Goal: Task Accomplishment & Management: Manage account settings

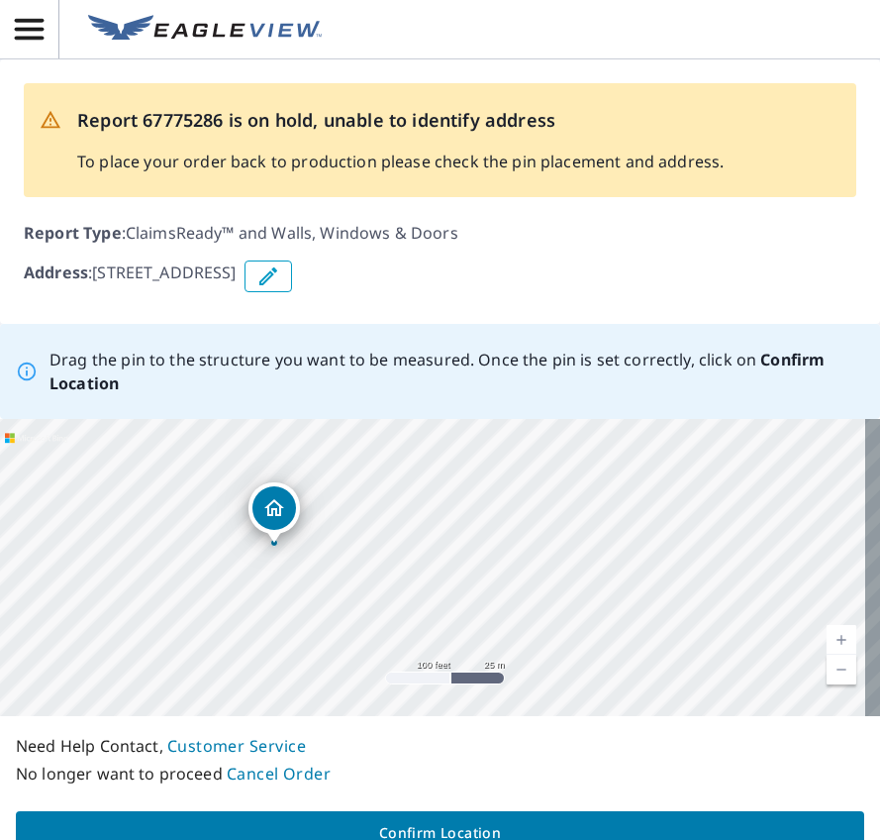
drag, startPoint x: 680, startPoint y: 569, endPoint x: 514, endPoint y: 540, distance: 169.0
click at [514, 540] on div "[STREET_ADDRESS]" at bounding box center [440, 567] width 880 height 297
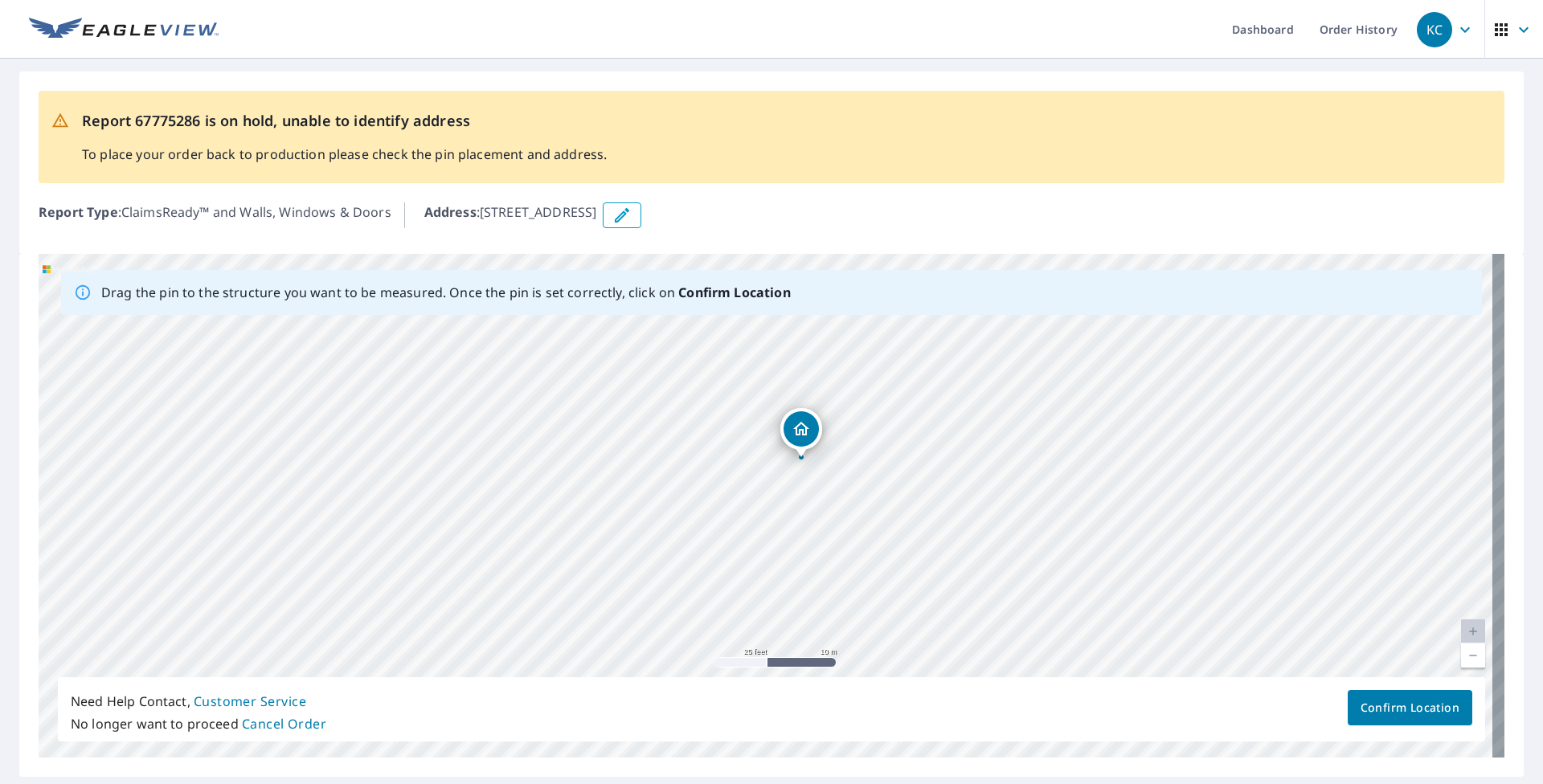
drag, startPoint x: 793, startPoint y: 444, endPoint x: 801, endPoint y: 447, distance: 8.5
click at [713, 481] on icon "Dropped pin, building 1, Residential property, 163 Echo Rd Canvas, WV 26662" at bounding box center [766, 474] width 19 height 19
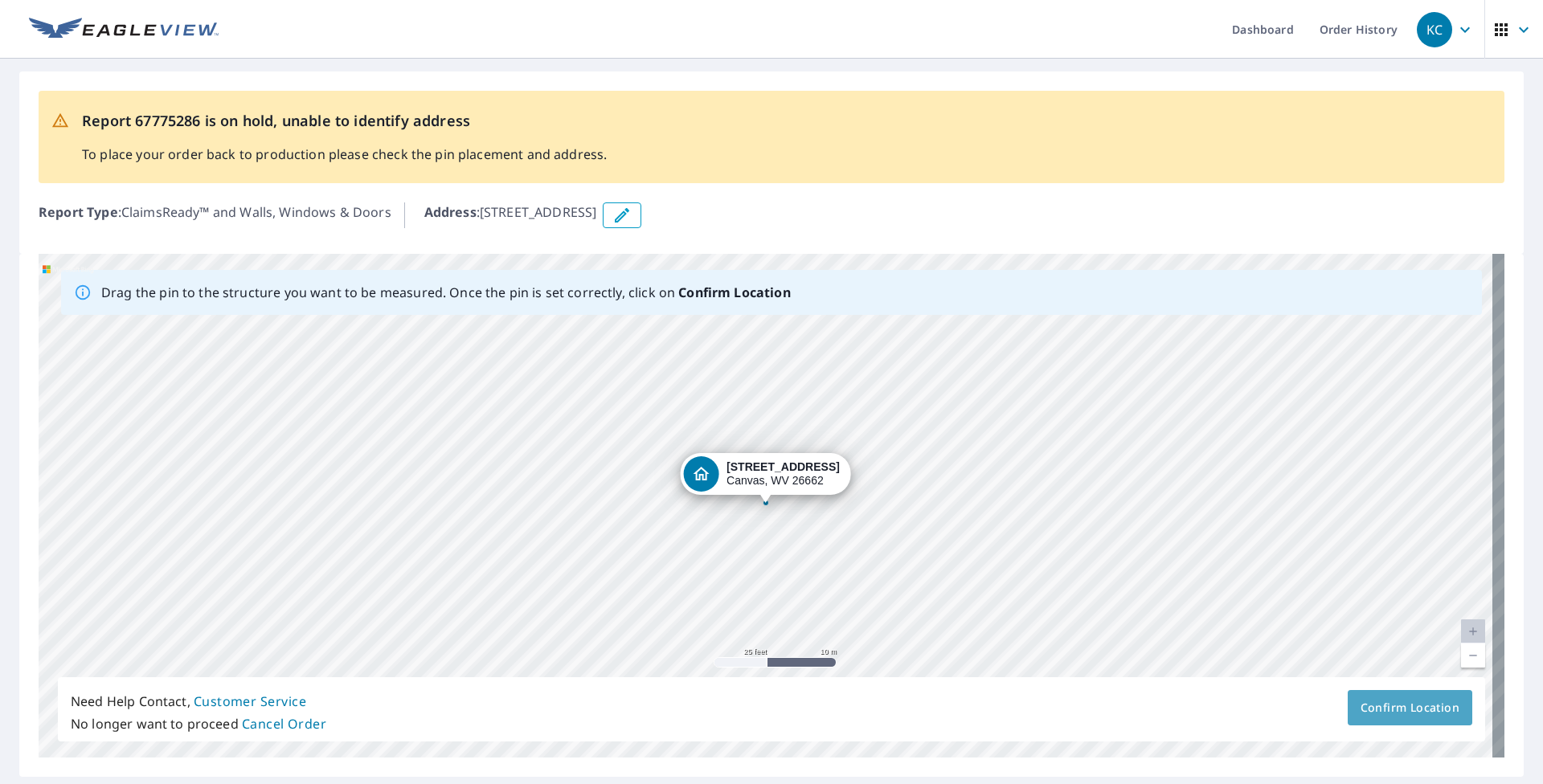
click at [713, 681] on span "Confirm Location" at bounding box center [1410, 708] width 99 height 20
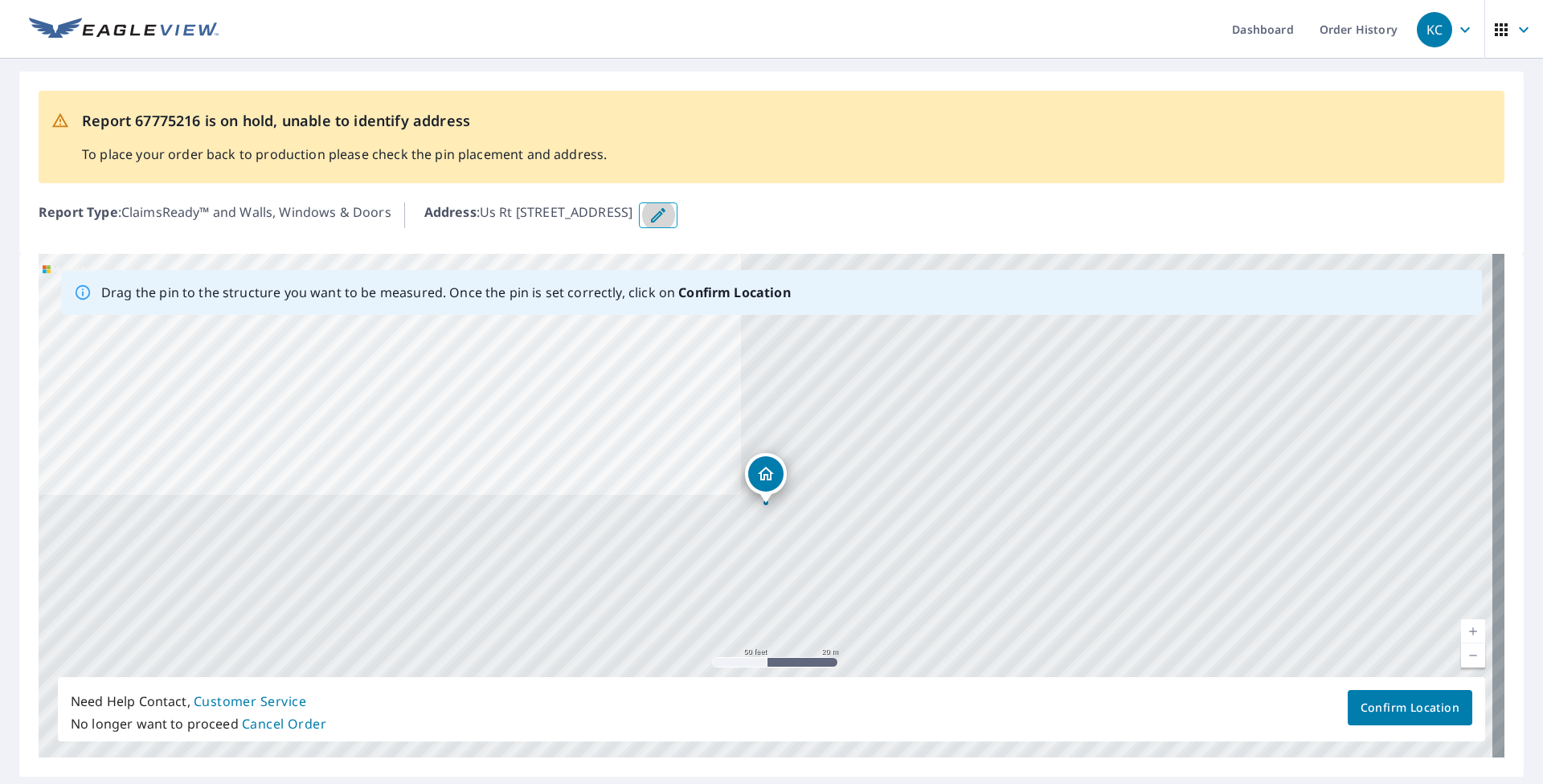
click at [668, 211] on icon "button" at bounding box center [658, 215] width 19 height 19
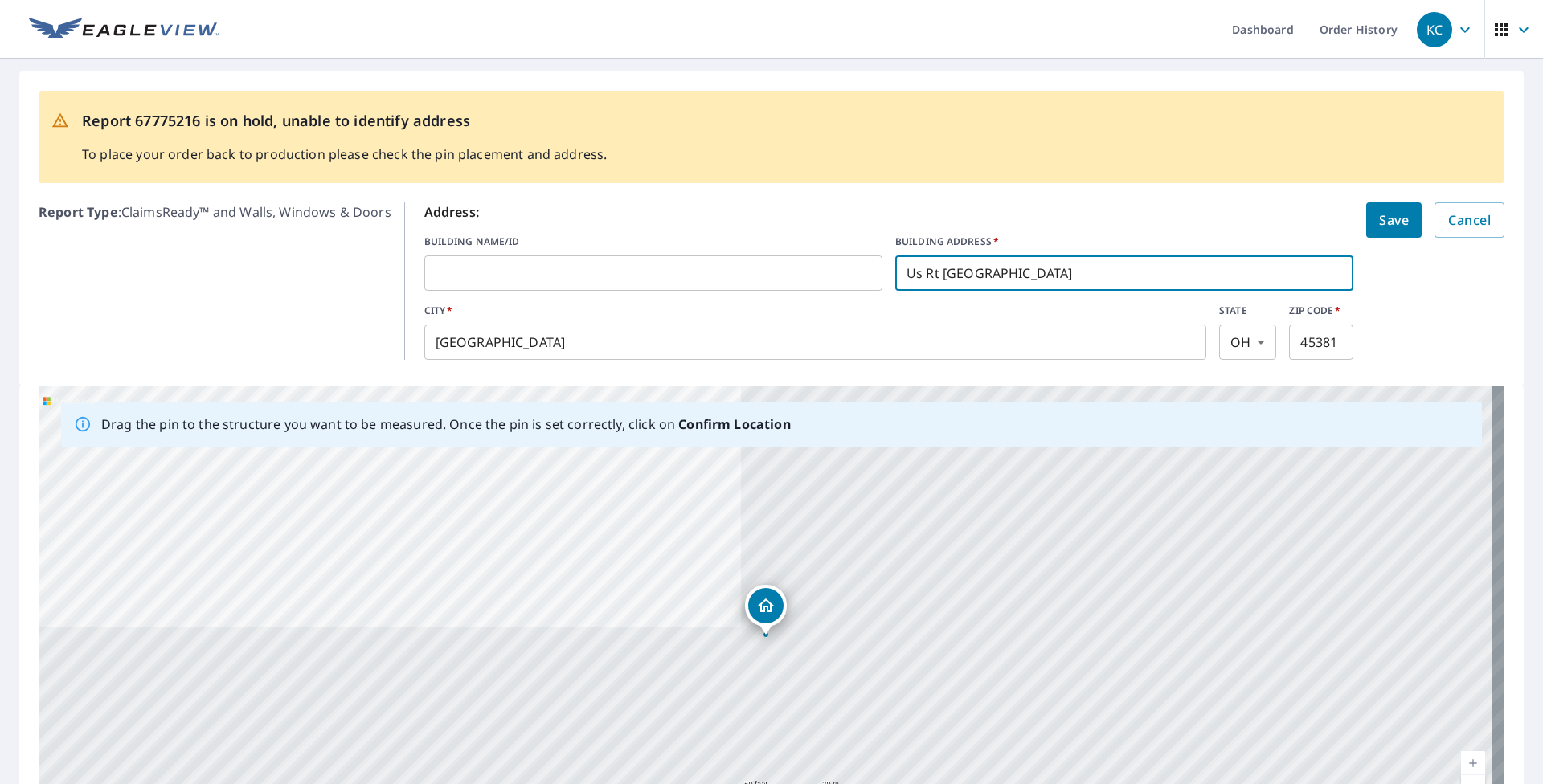
drag, startPoint x: 1048, startPoint y: 272, endPoint x: 851, endPoint y: 280, distance: 197.2
click at [713, 280] on div "BUILDING NAME/ID ​ BUILDING ADDRESS   * Us Rt 35 E & W 2nd St ​" at bounding box center [890, 262] width 930 height 56
paste input "6733 BREEDEN CRK"
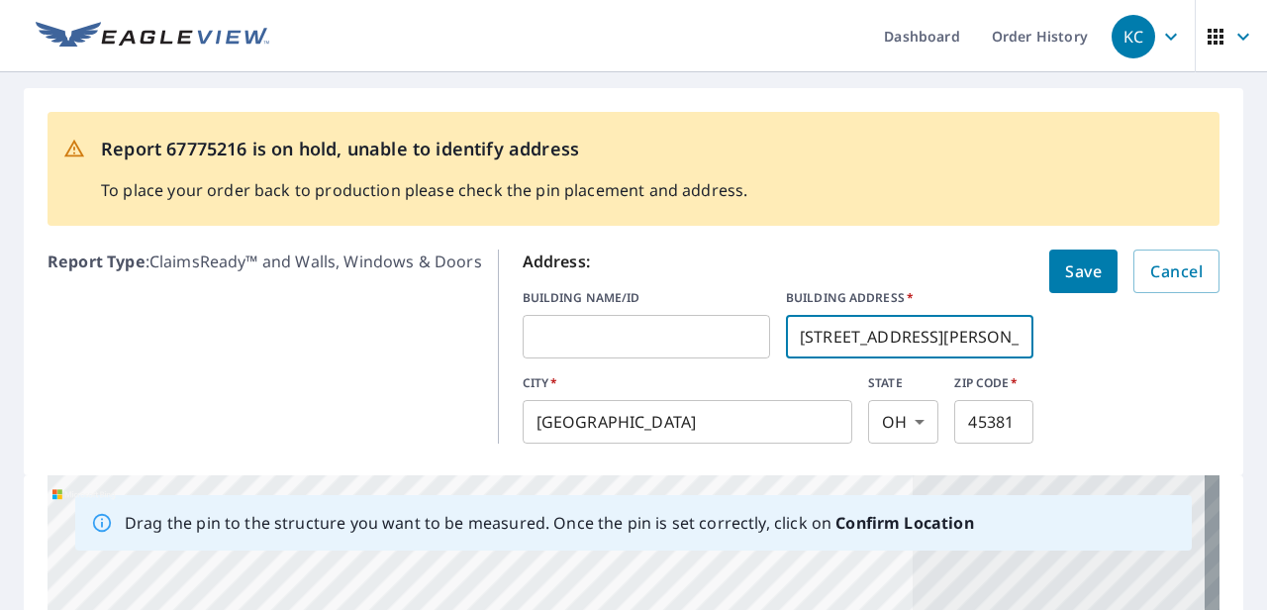
type input "6733 BREEDEN CRK"
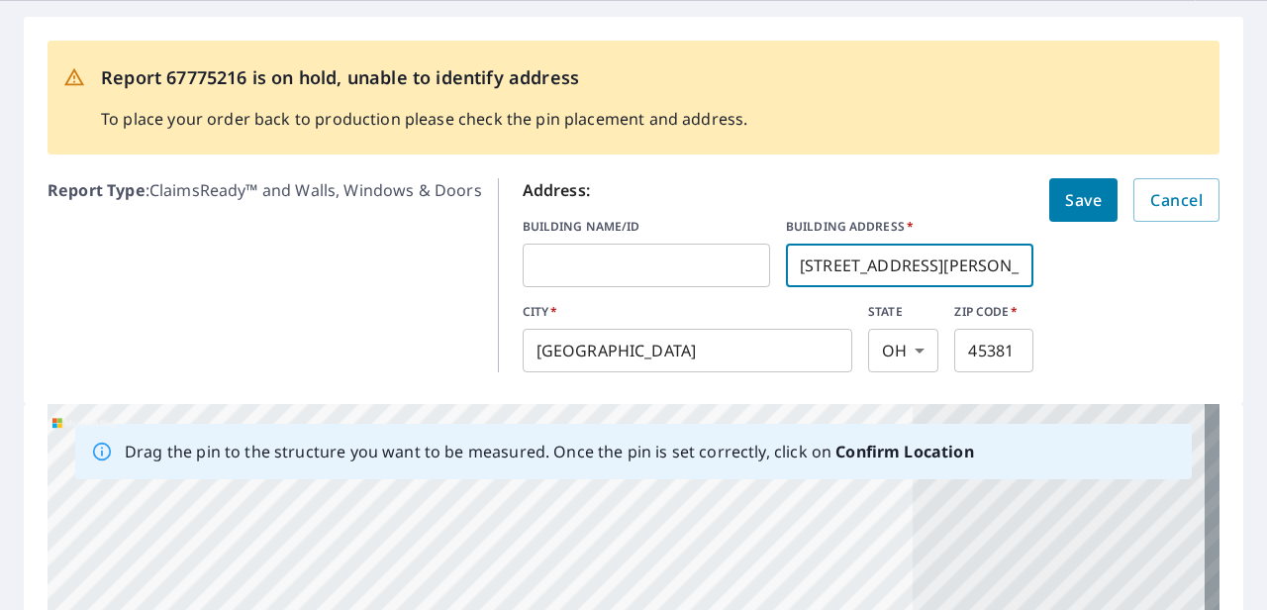
scroll to position [99, 0]
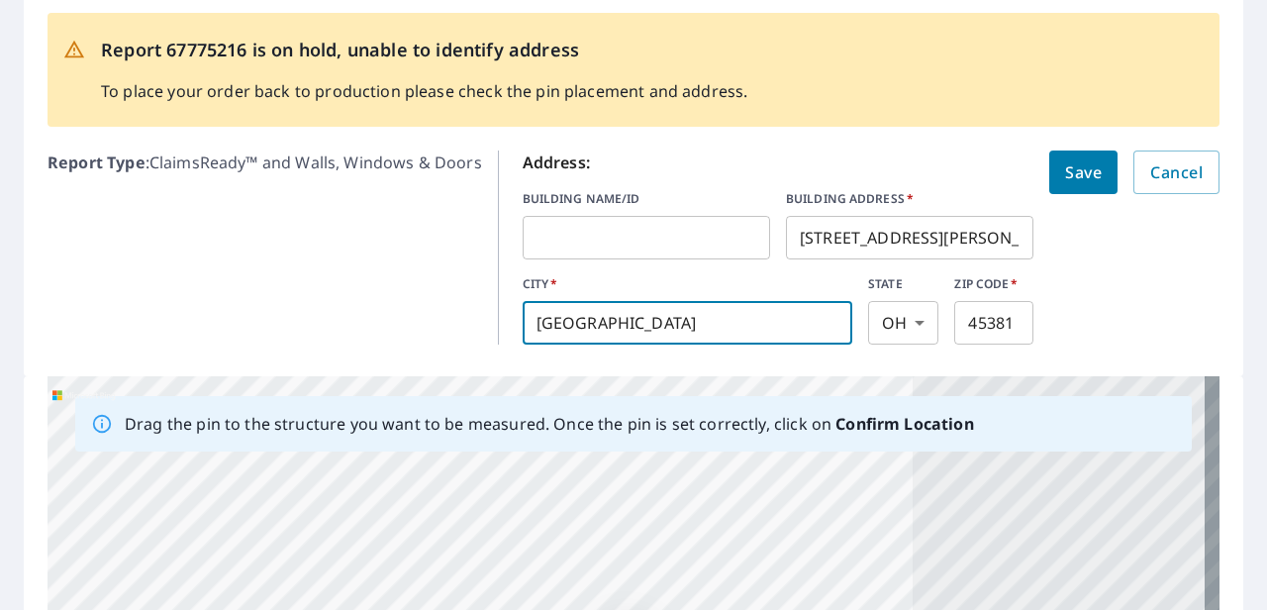
drag, startPoint x: 667, startPoint y: 323, endPoint x: 198, endPoint y: 333, distance: 469.4
click at [198, 333] on div "Report Type : ClaimsReady™ and Walls, Windows & Doors Address: BUILDING NAME/ID…" at bounding box center [634, 248] width 1172 height 210
type input "Breeden"
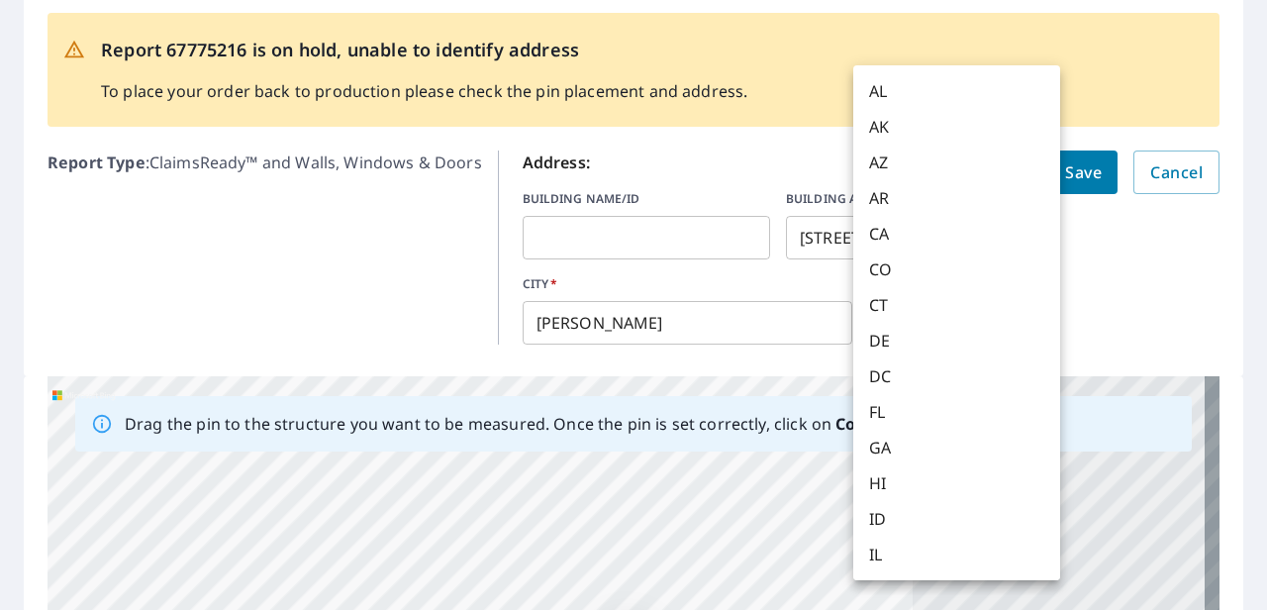
click at [879, 322] on body "KC KC Dashboard Order History KC Report 67775216 is on hold, unable to identify…" at bounding box center [633, 305] width 1267 height 610
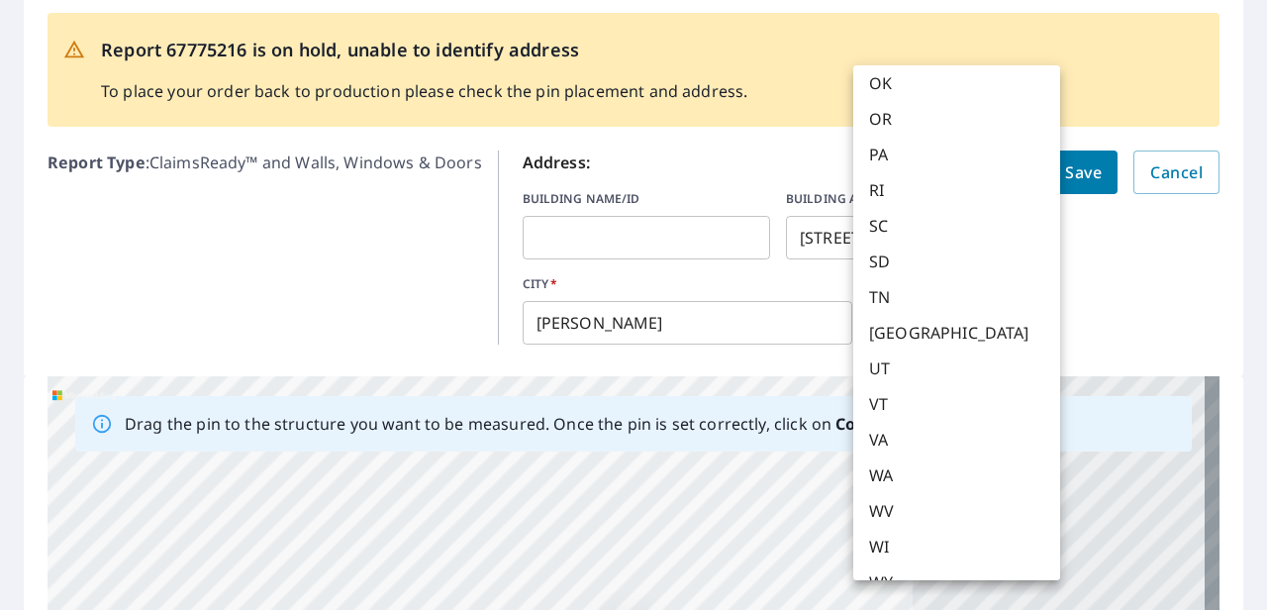
scroll to position [1313, 0]
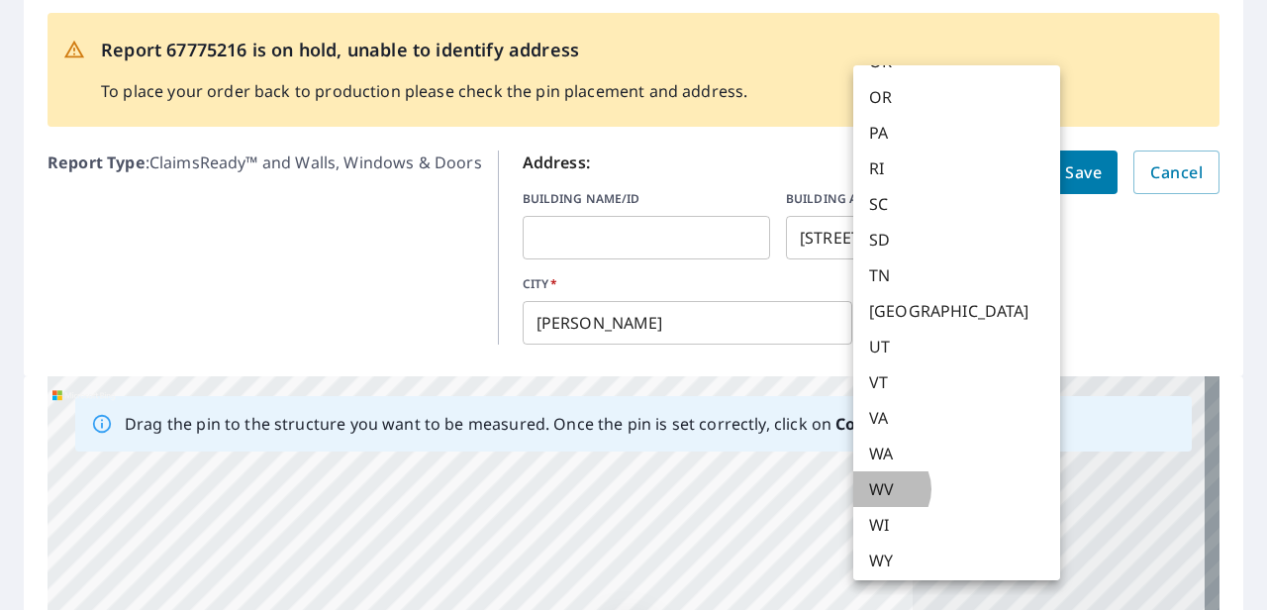
click at [879, 489] on em "WV" at bounding box center [881, 489] width 25 height 24
type input "WV"
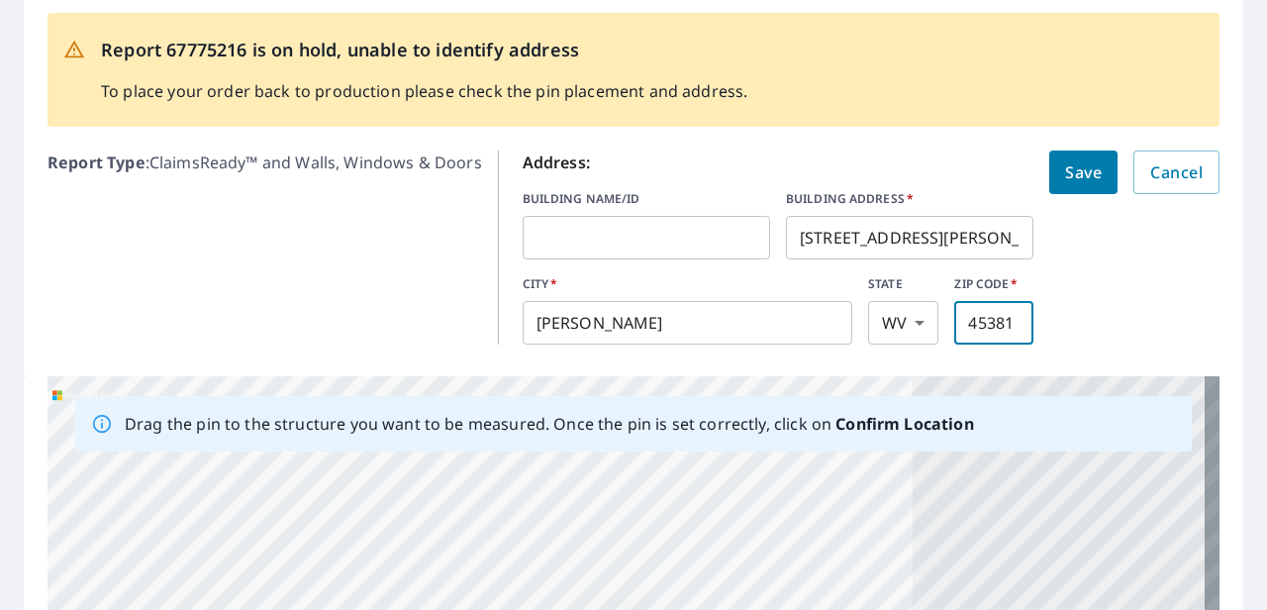
drag, startPoint x: 952, startPoint y: 327, endPoint x: 1012, endPoint y: 322, distance: 59.6
click at [879, 322] on input "45381" at bounding box center [993, 322] width 79 height 55
paste input "25666"
click at [879, 178] on span "Save" at bounding box center [1083, 172] width 37 height 28
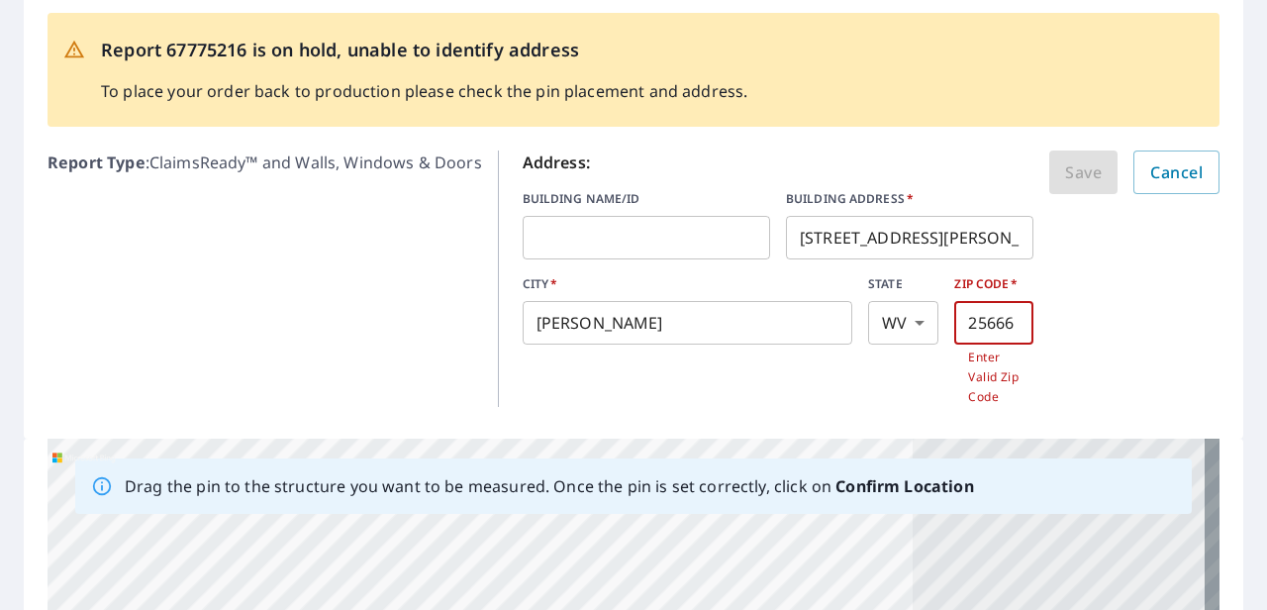
click at [879, 317] on input "25666" at bounding box center [993, 322] width 79 height 55
click at [879, 316] on input "25666" at bounding box center [993, 322] width 79 height 55
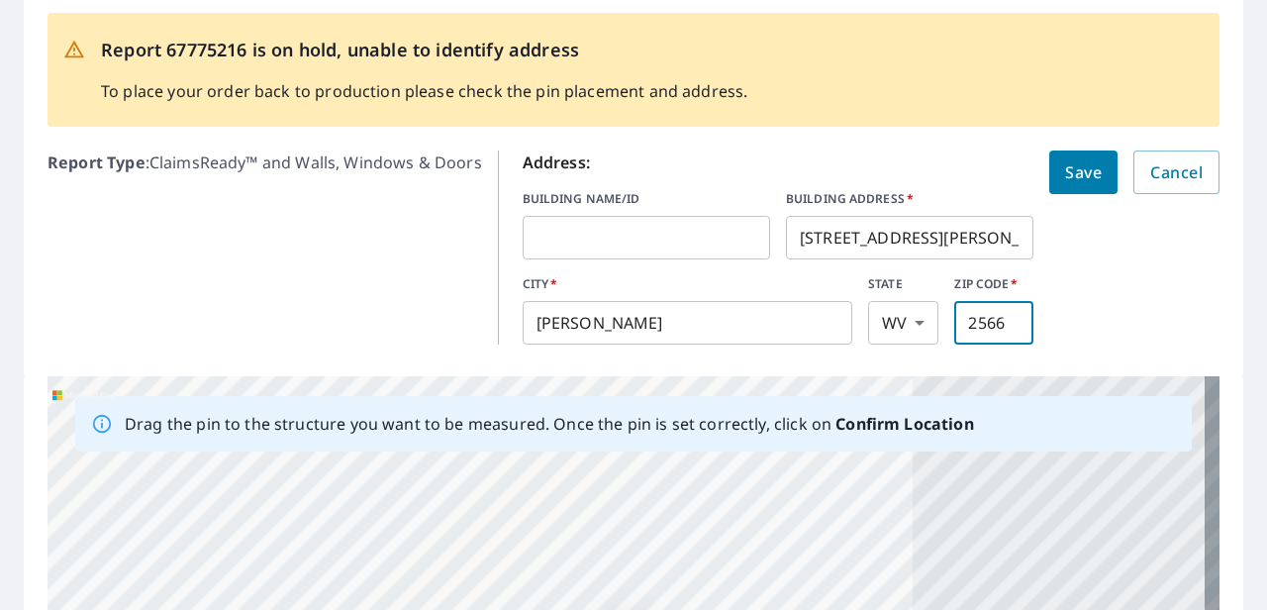
click at [879, 150] on button "Save" at bounding box center [1083, 172] width 68 height 44
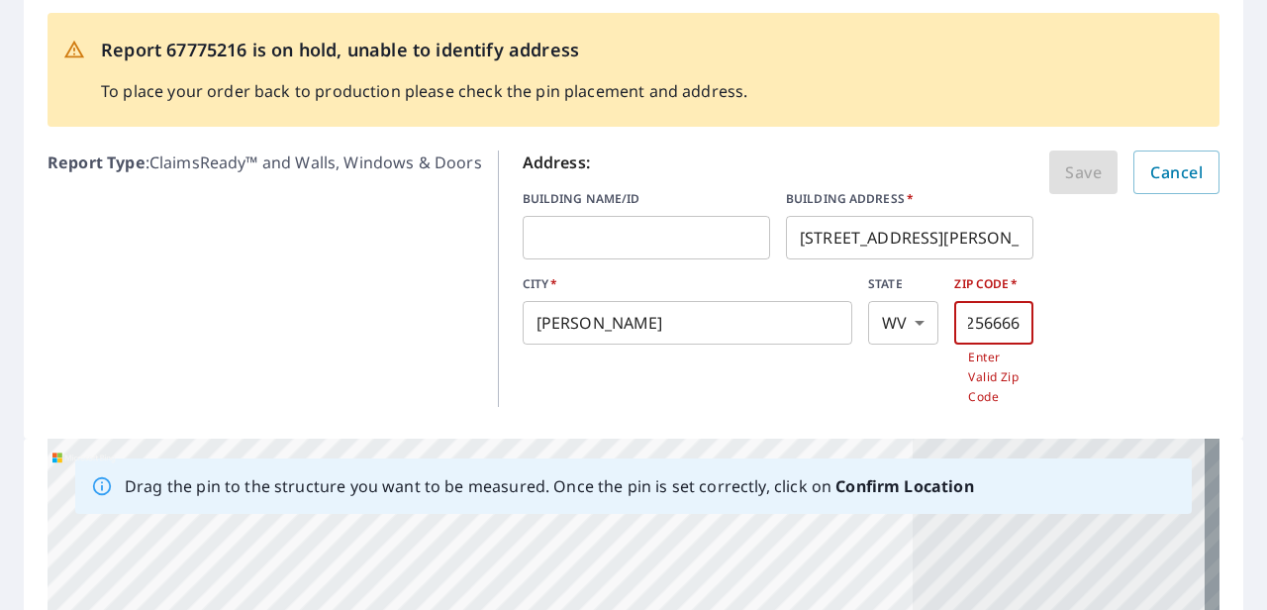
type input "25666"
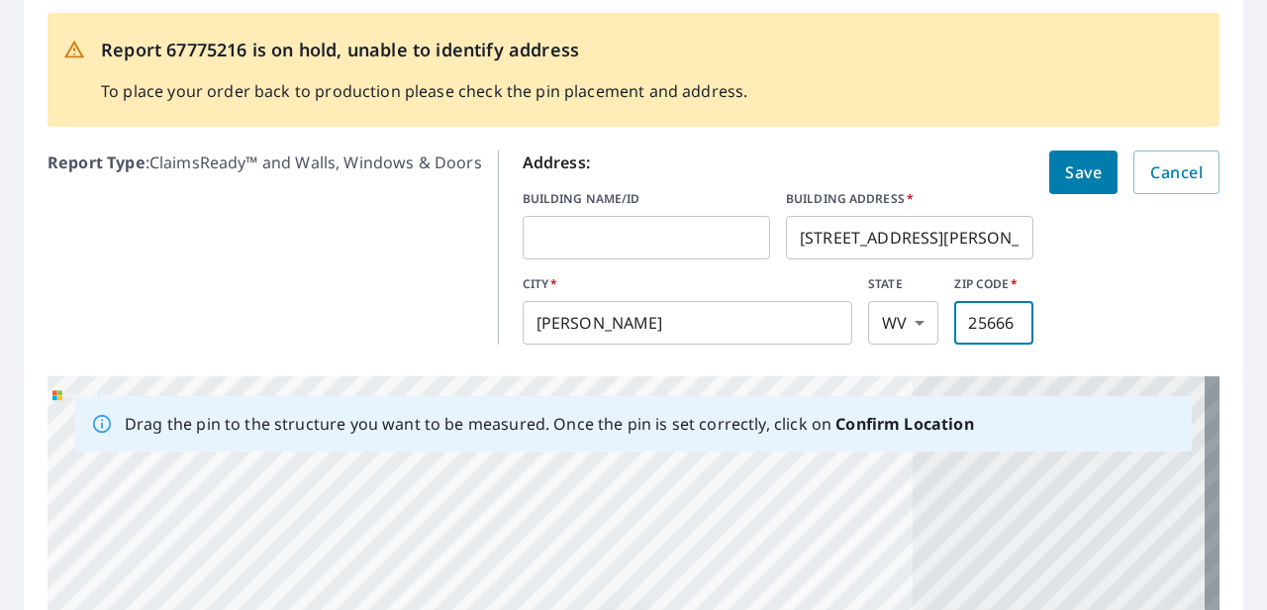
click button "Save" at bounding box center [1083, 172] width 68 height 44
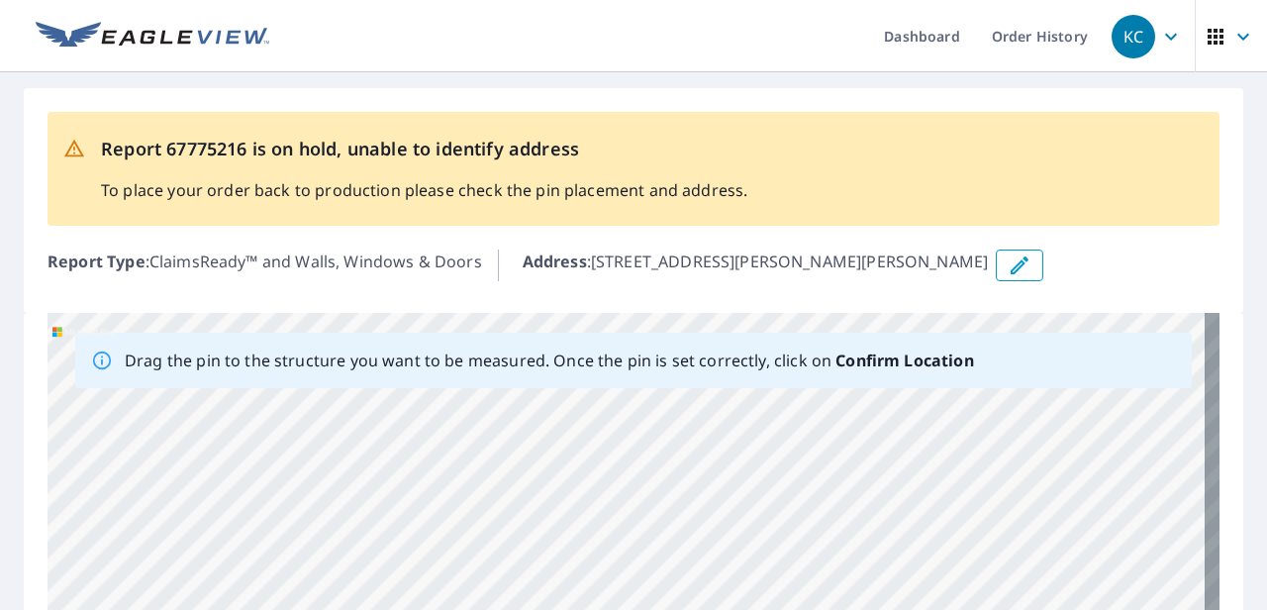
click at [861, 354] on b "Confirm Location" at bounding box center [905, 360] width 138 height 22
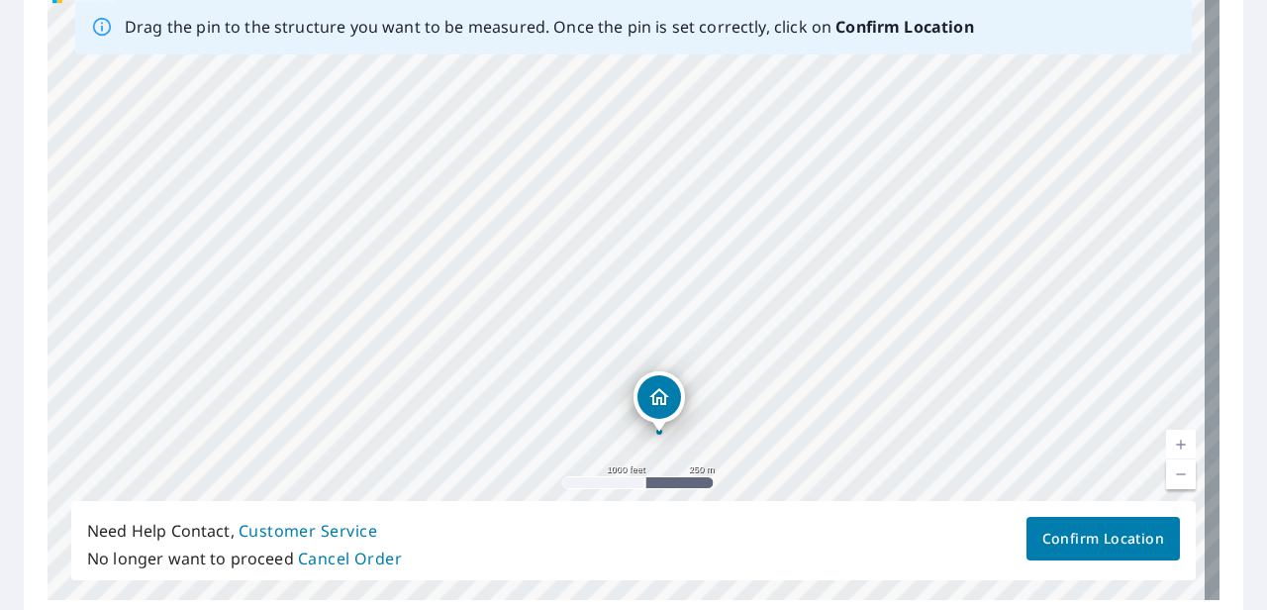
scroll to position [396, 0]
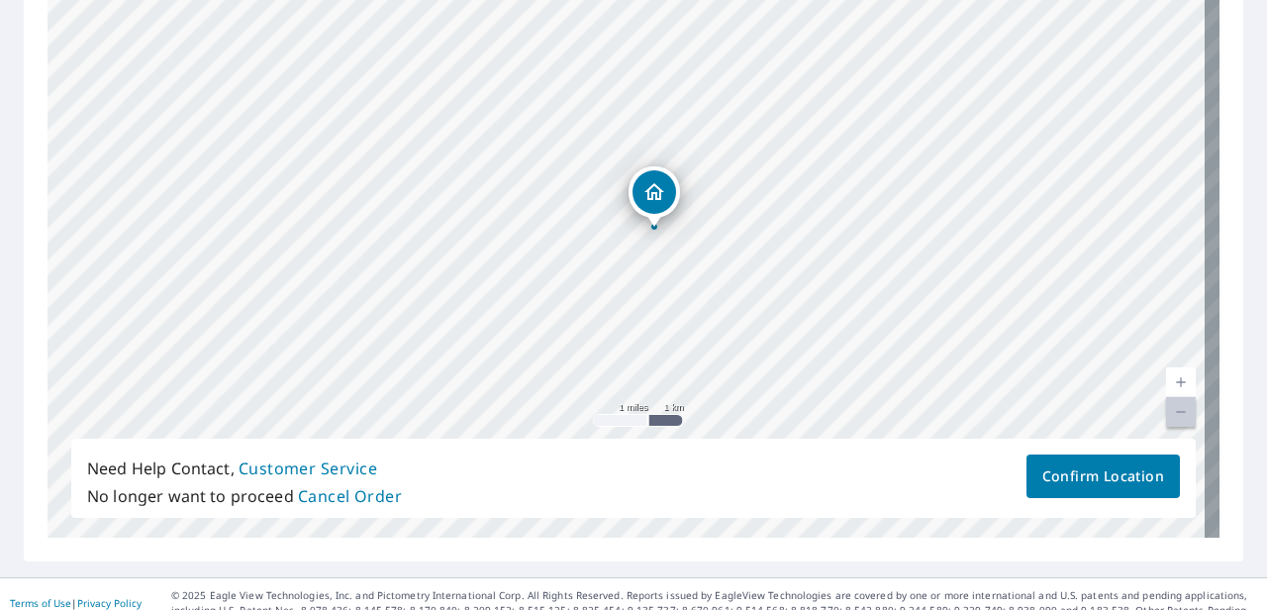
drag, startPoint x: 572, startPoint y: 308, endPoint x: 642, endPoint y: 269, distance: 79.3
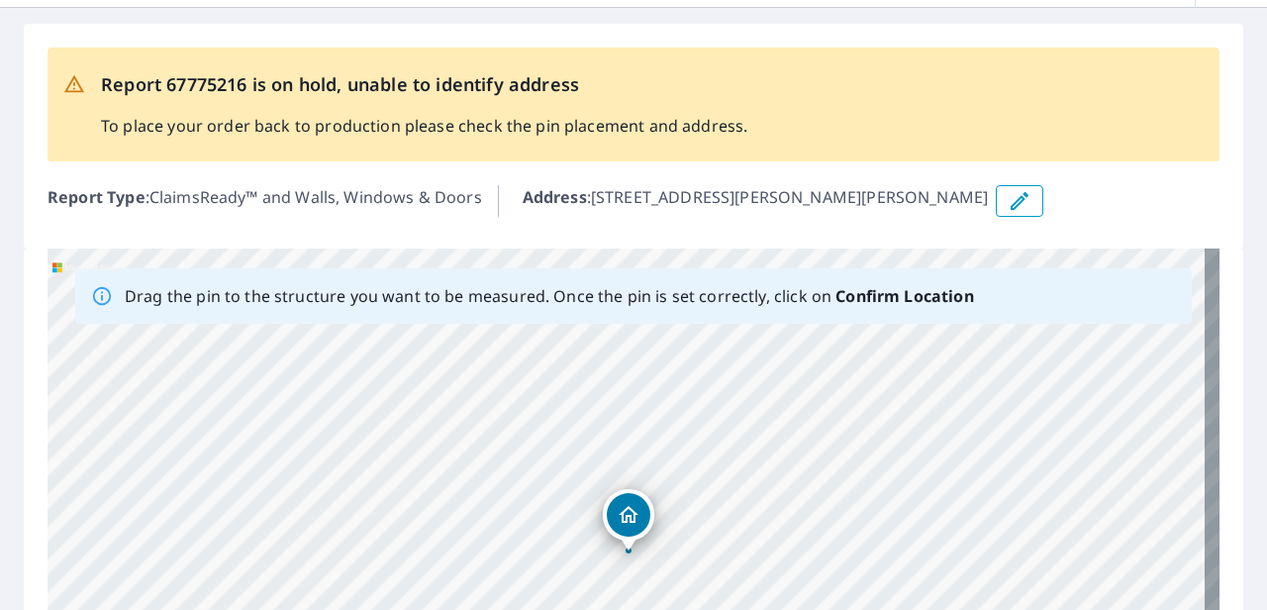
scroll to position [0, 0]
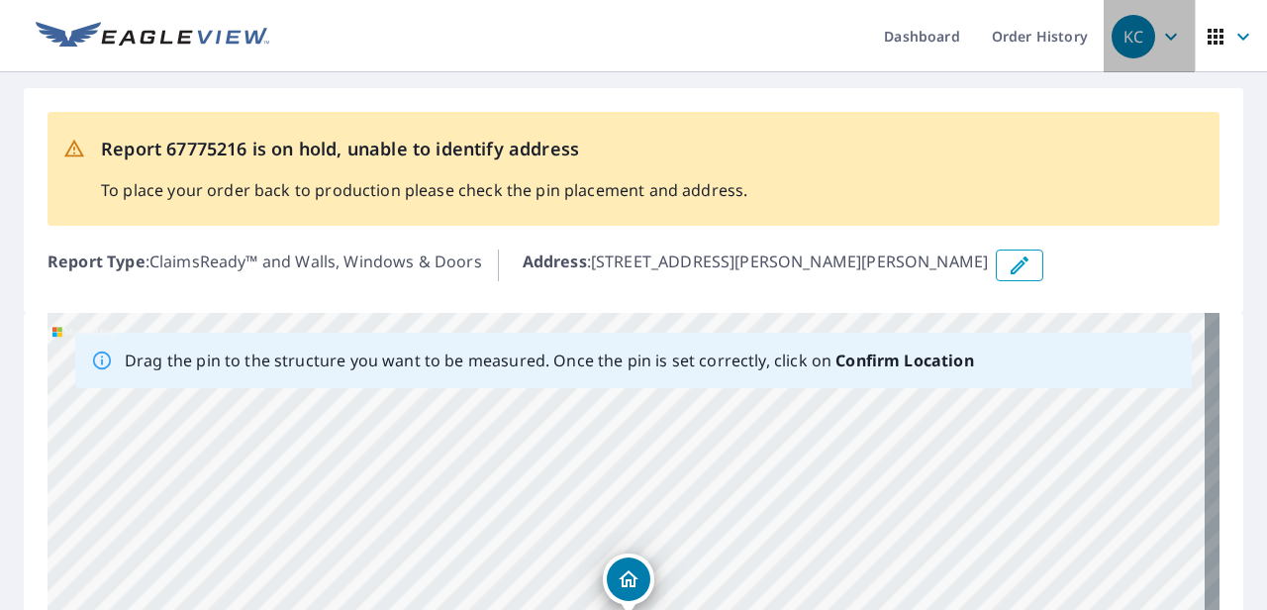
click at [879, 50] on span "KC" at bounding box center [1149, 37] width 75 height 48
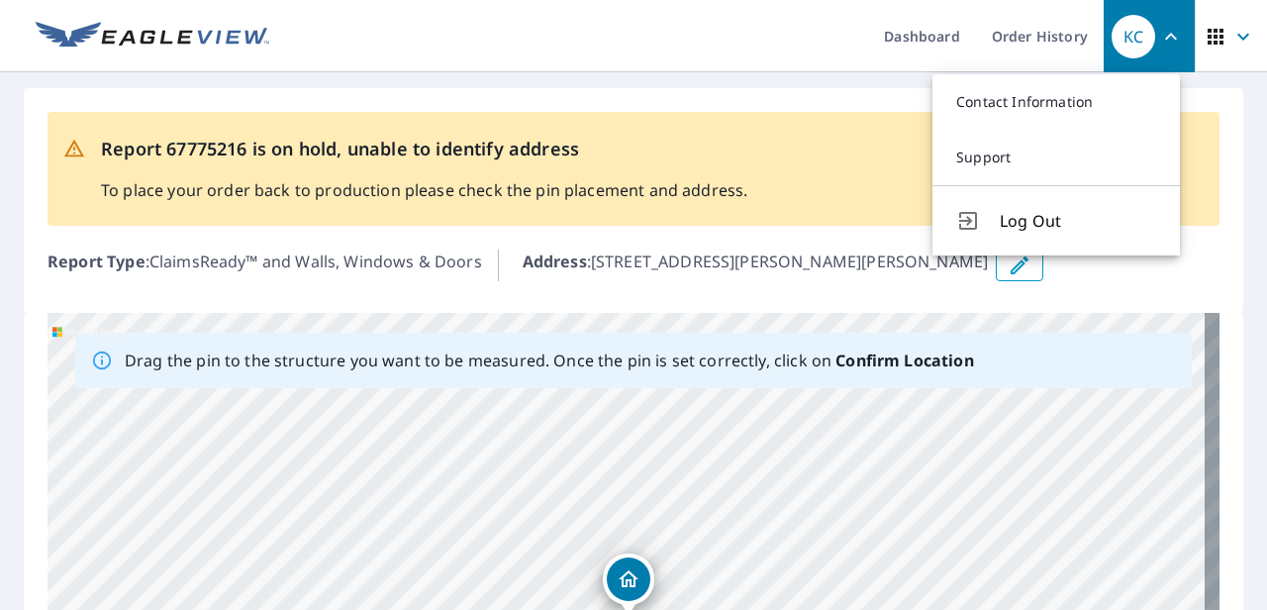
click at [766, 73] on div "Report 67775216 is on hold, unable to identify address To place your order back…" at bounding box center [633, 522] width 1267 height 901
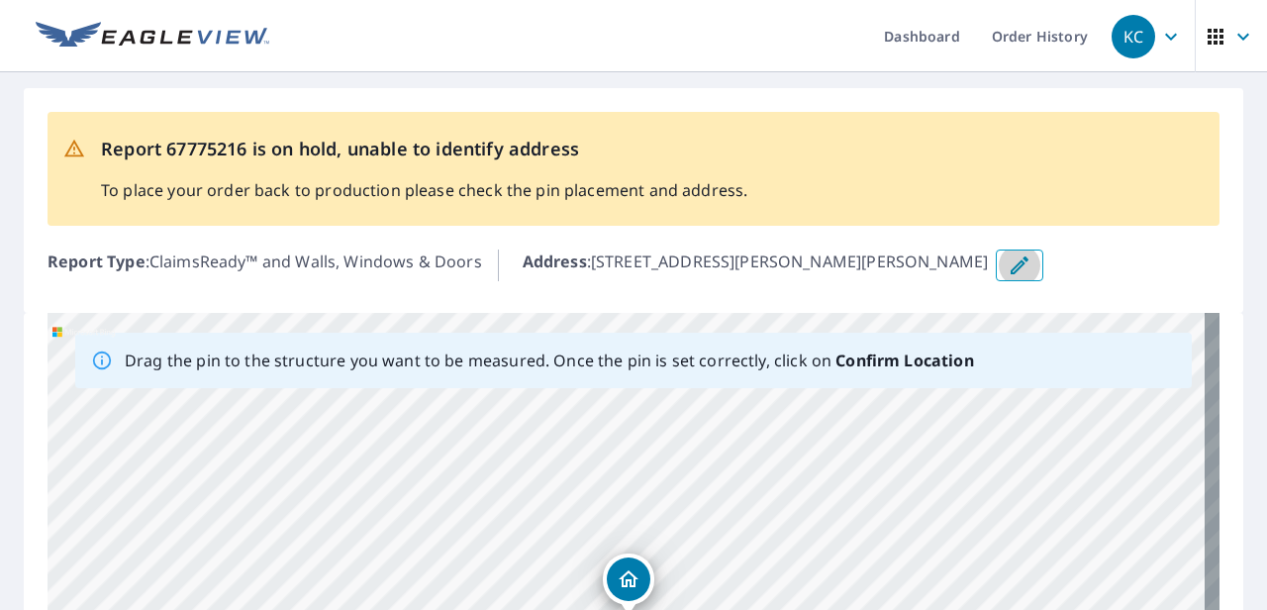
click at [879, 267] on icon "button" at bounding box center [1020, 265] width 18 height 18
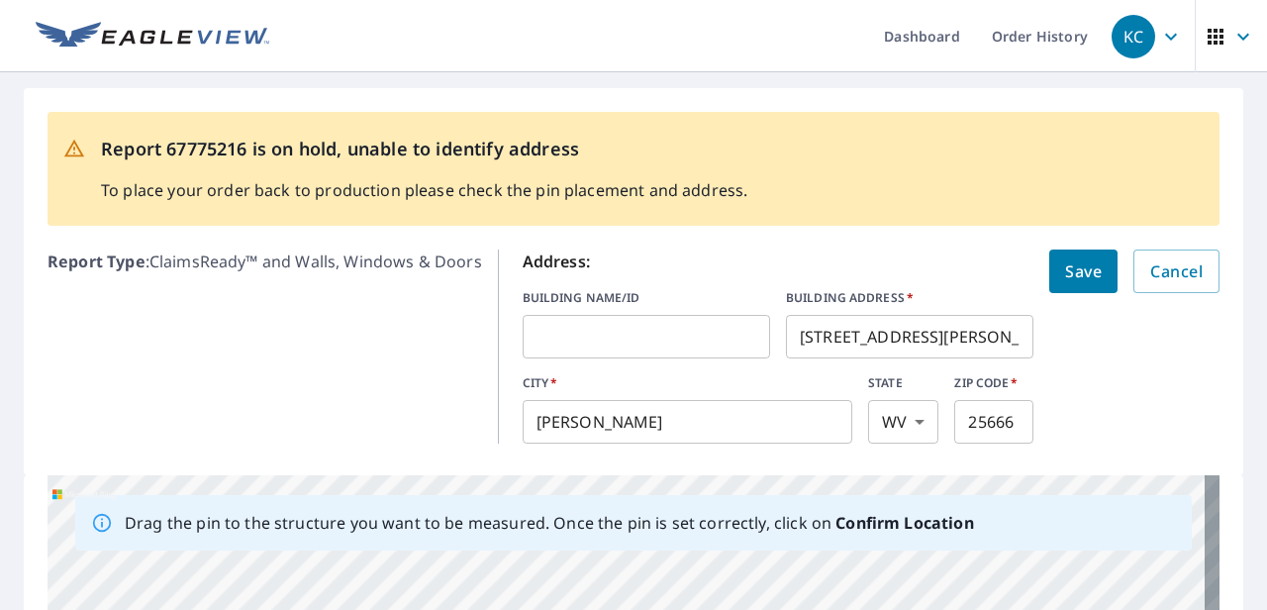
click at [879, 267] on span "Save" at bounding box center [1083, 271] width 37 height 28
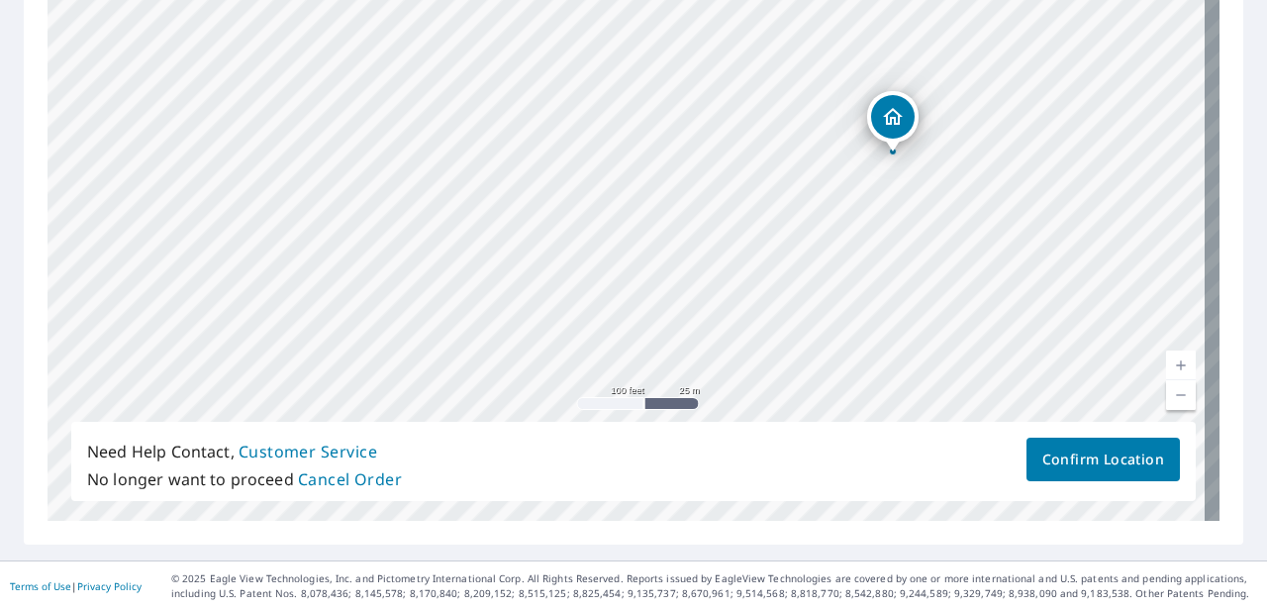
scroll to position [414, 0]
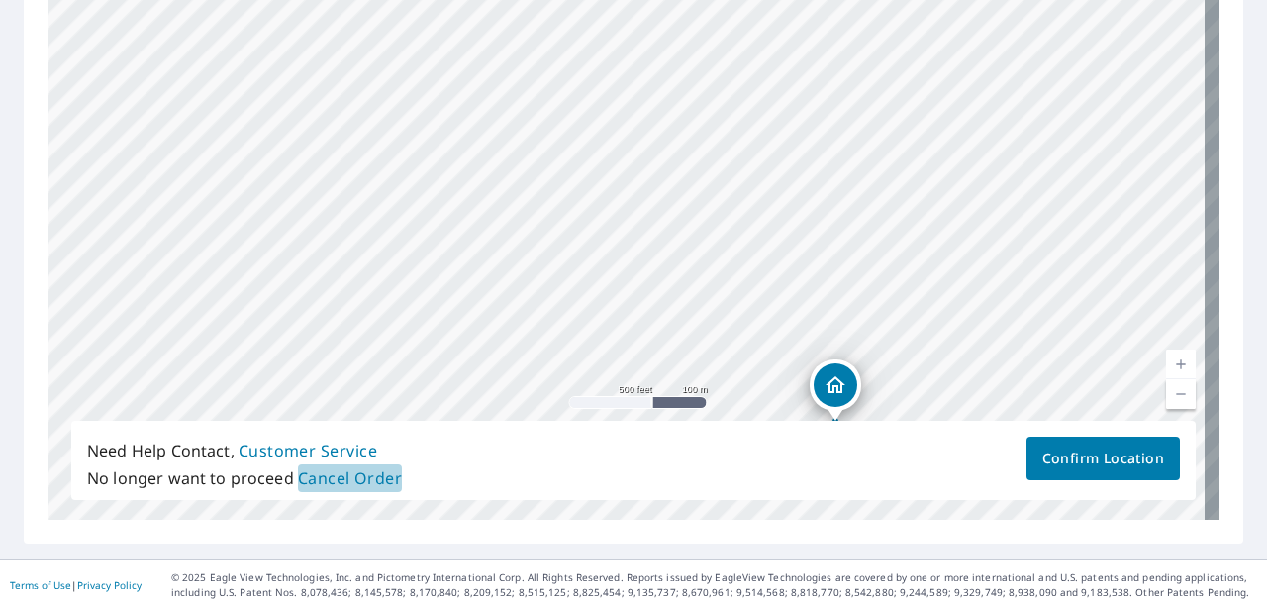
click at [320, 480] on span "Cancel Order" at bounding box center [350, 478] width 105 height 28
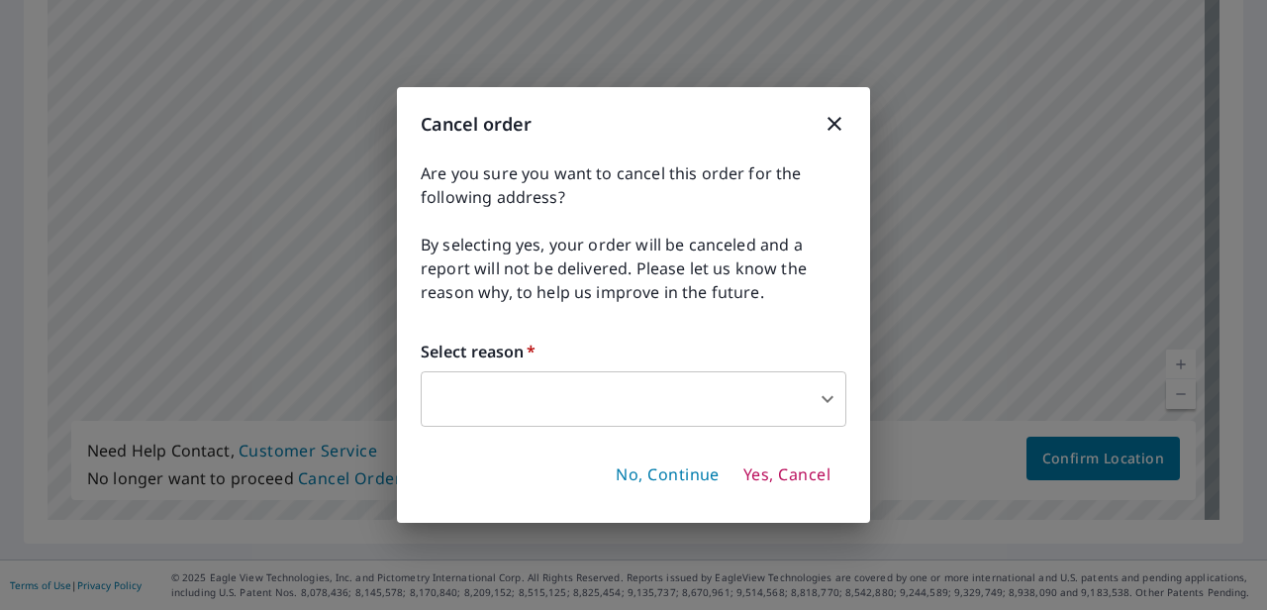
click at [833, 392] on body "KC KC Dashboard Order History KC Report 67775216 is on hold, unable to identify…" at bounding box center [633, 305] width 1267 height 610
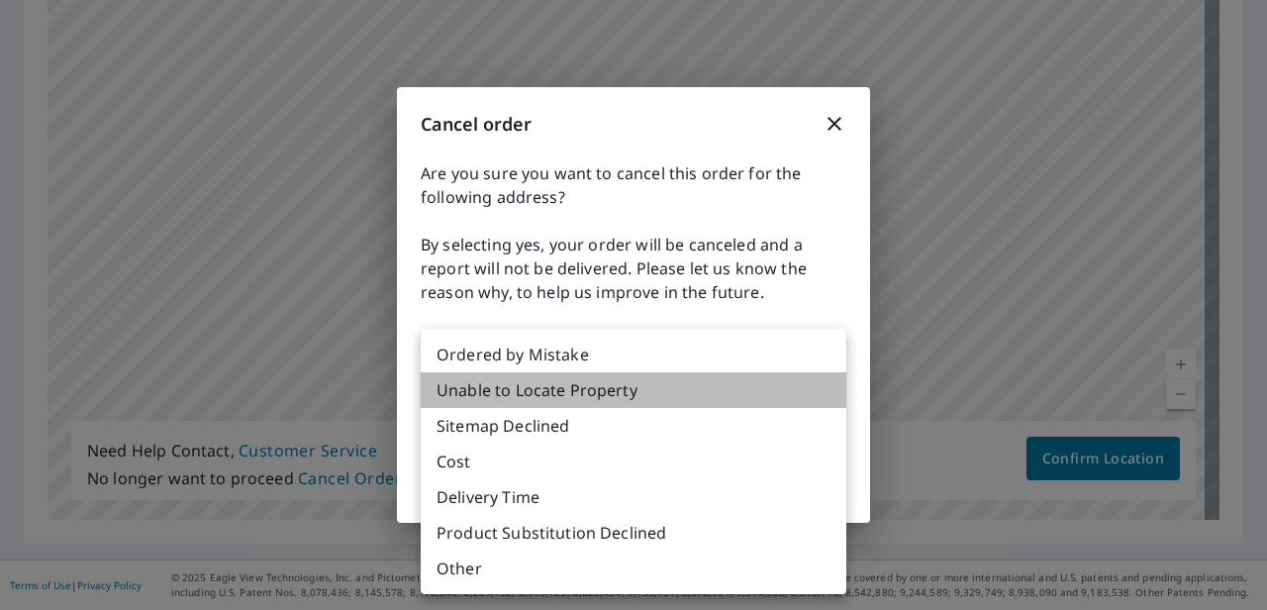
click at [620, 389] on li "Unable to Locate Property" at bounding box center [634, 390] width 426 height 36
type input "31"
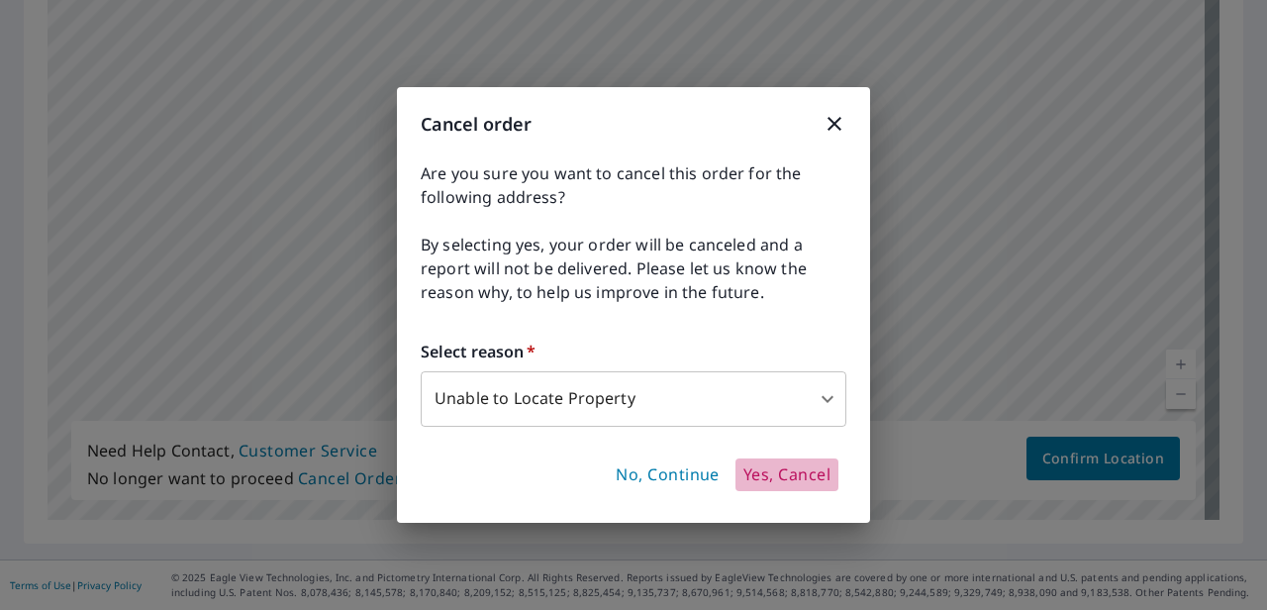
click at [776, 465] on span "Yes, Cancel" at bounding box center [787, 475] width 87 height 22
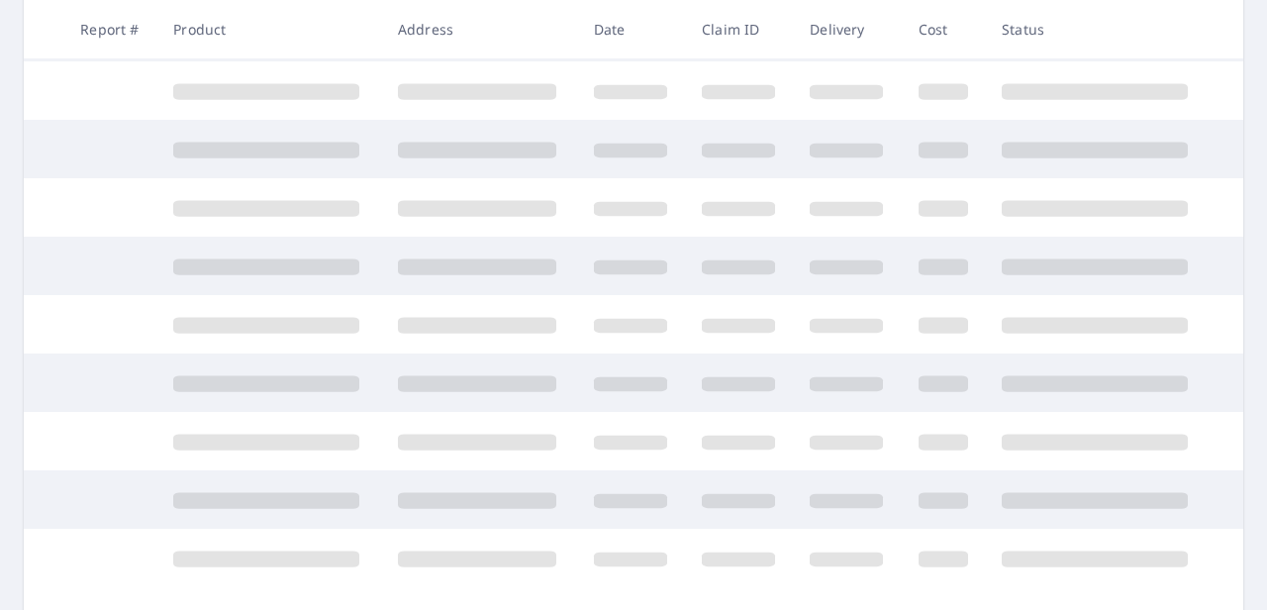
scroll to position [536, 0]
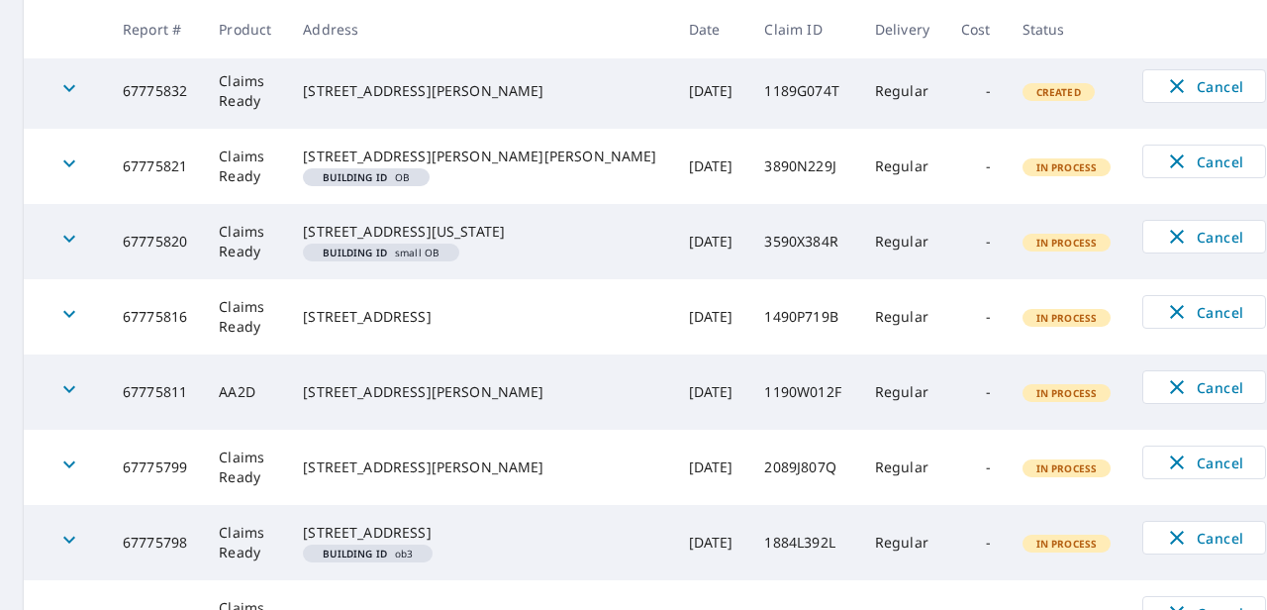
scroll to position [775, 0]
